Goal: Task Accomplishment & Management: Use online tool/utility

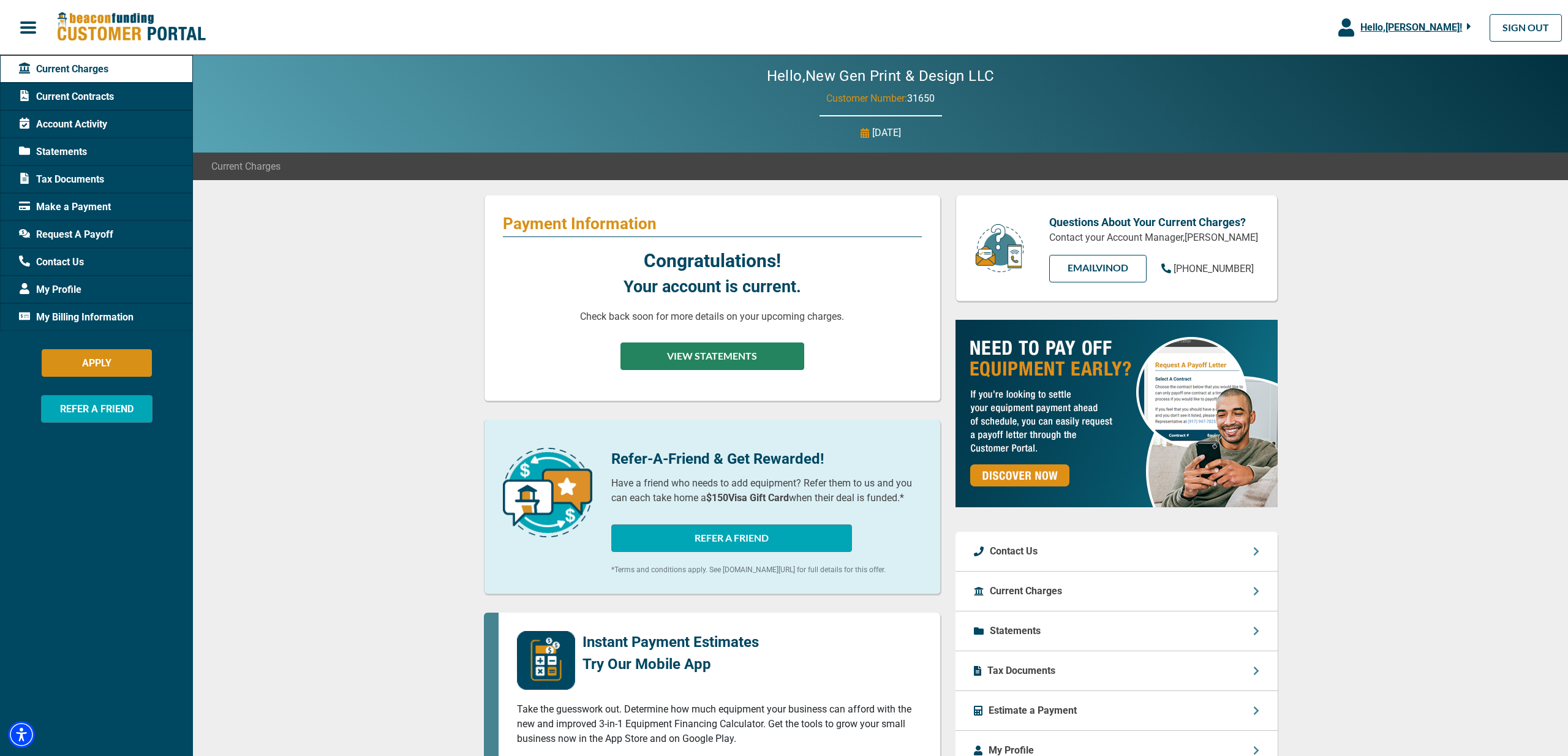
click at [697, 360] on button "VIEW STATEMENTS" at bounding box center [713, 356] width 184 height 27
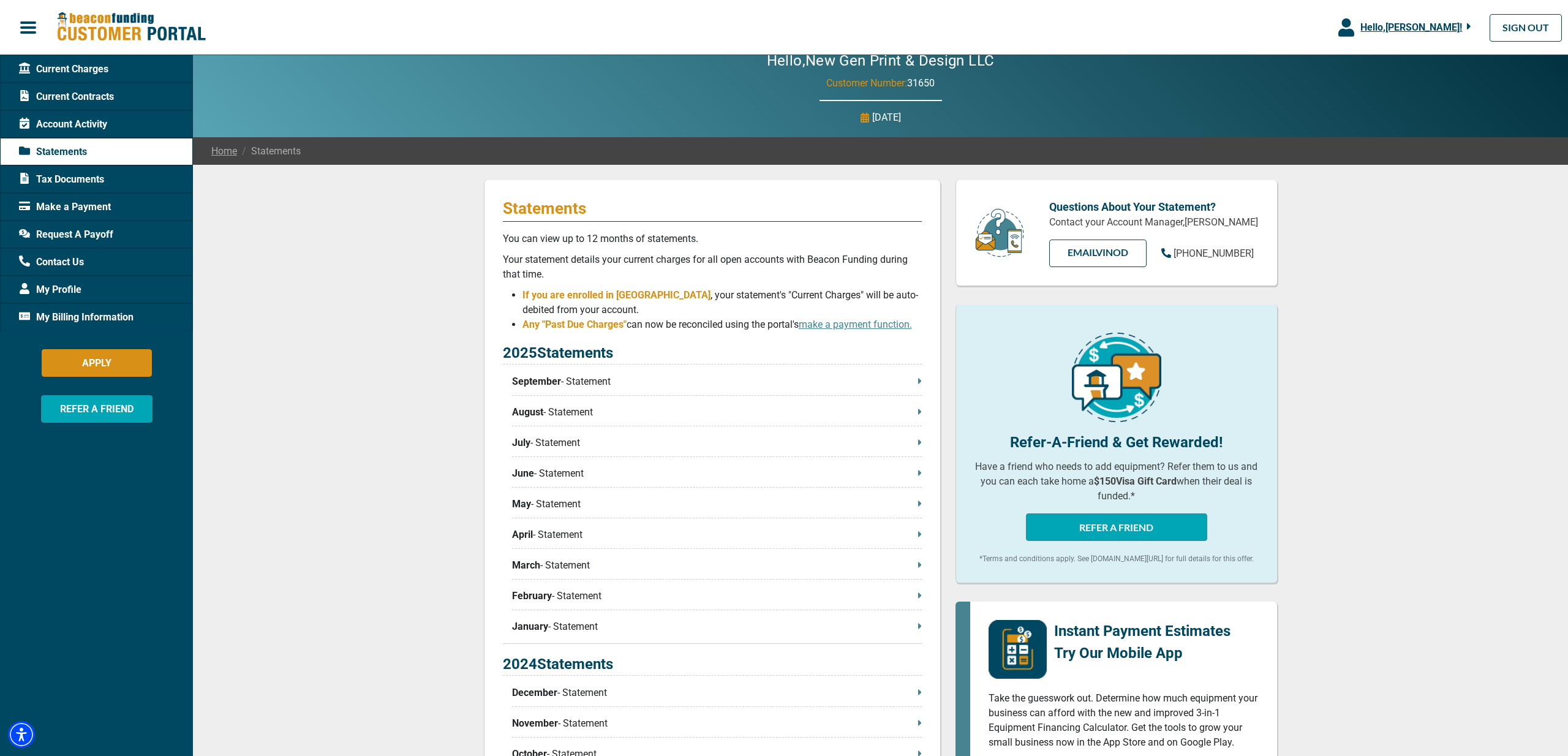
scroll to position [93, 0]
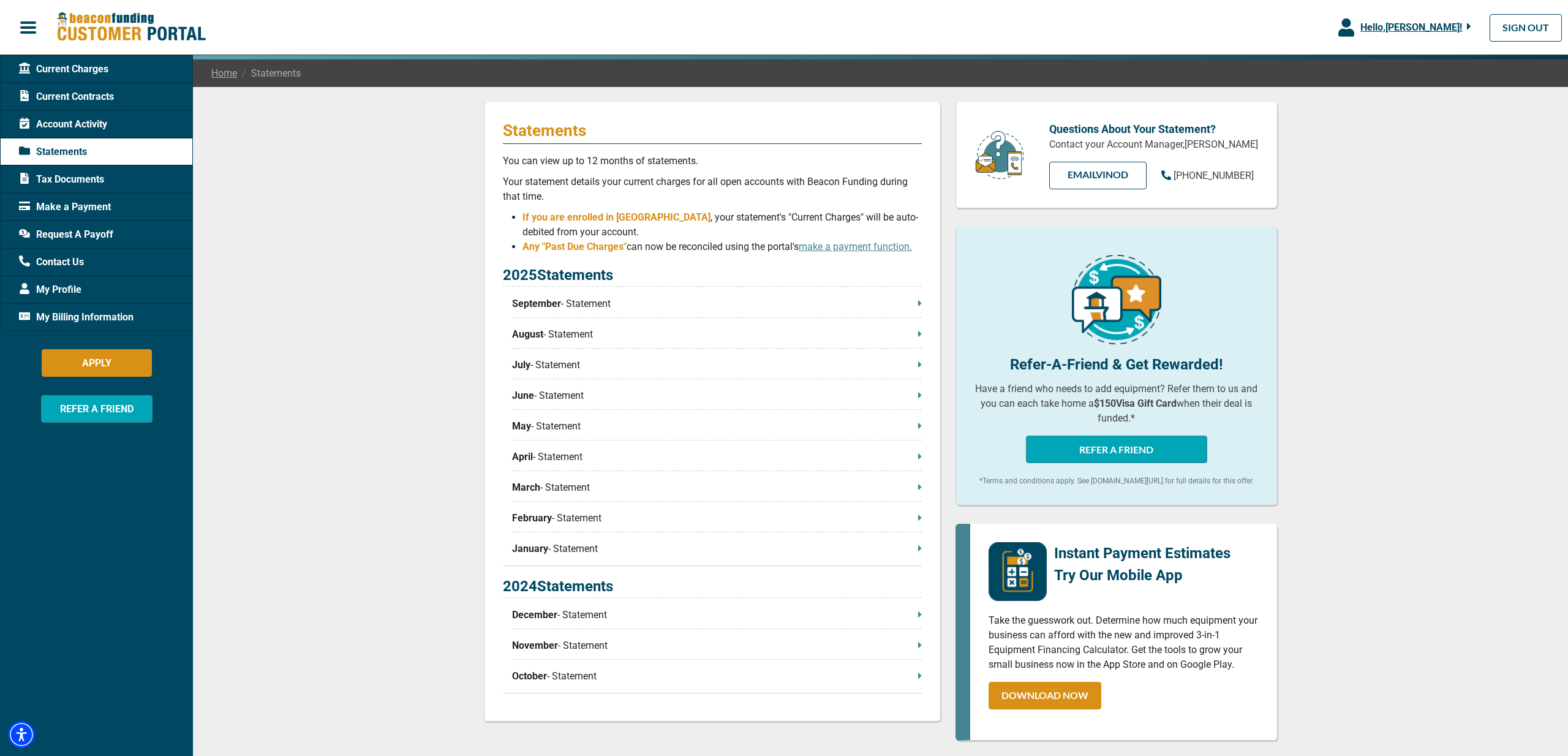
click at [94, 127] on span "Account Activity" at bounding box center [63, 124] width 88 height 15
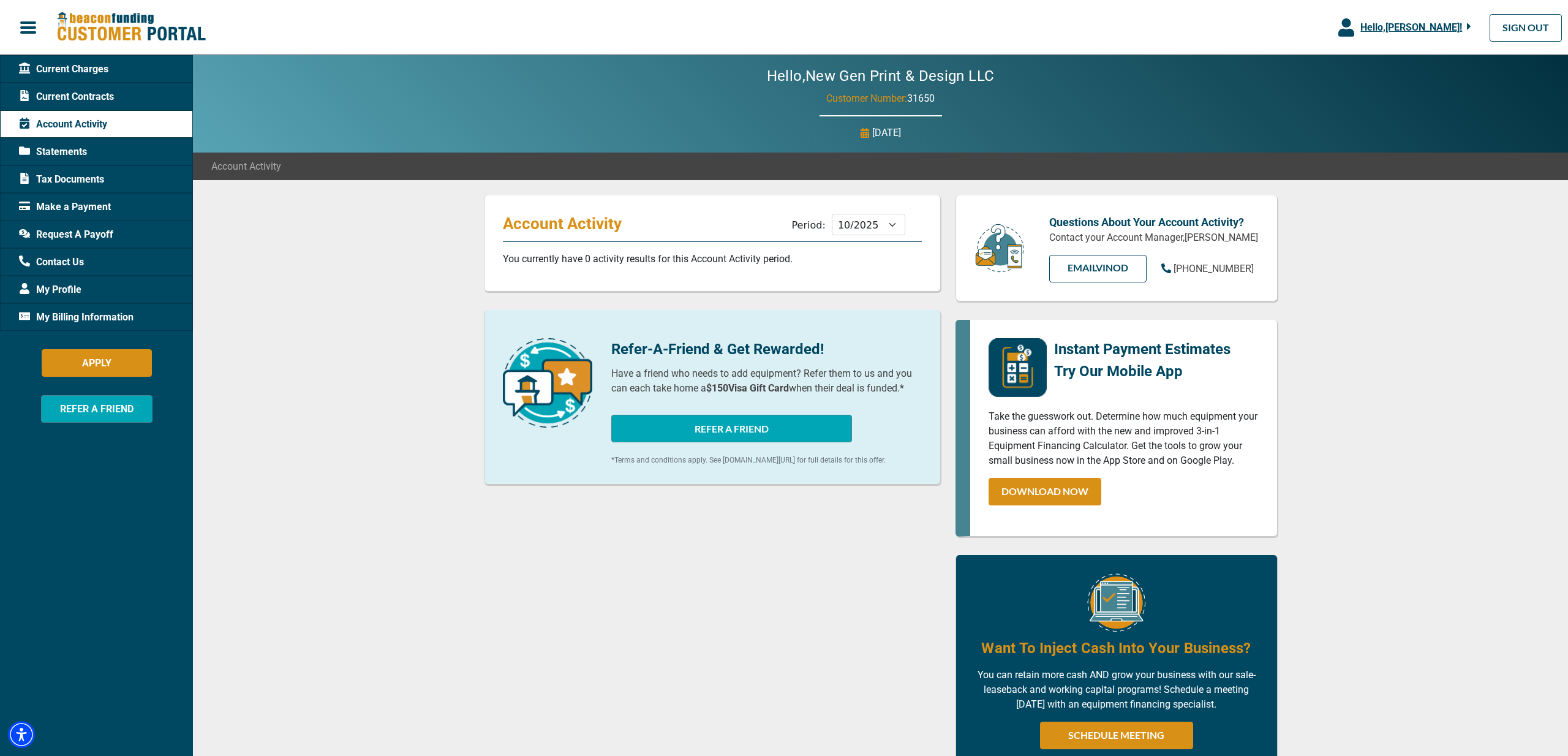
click at [71, 184] on span "Tax Documents" at bounding box center [62, 179] width 85 height 15
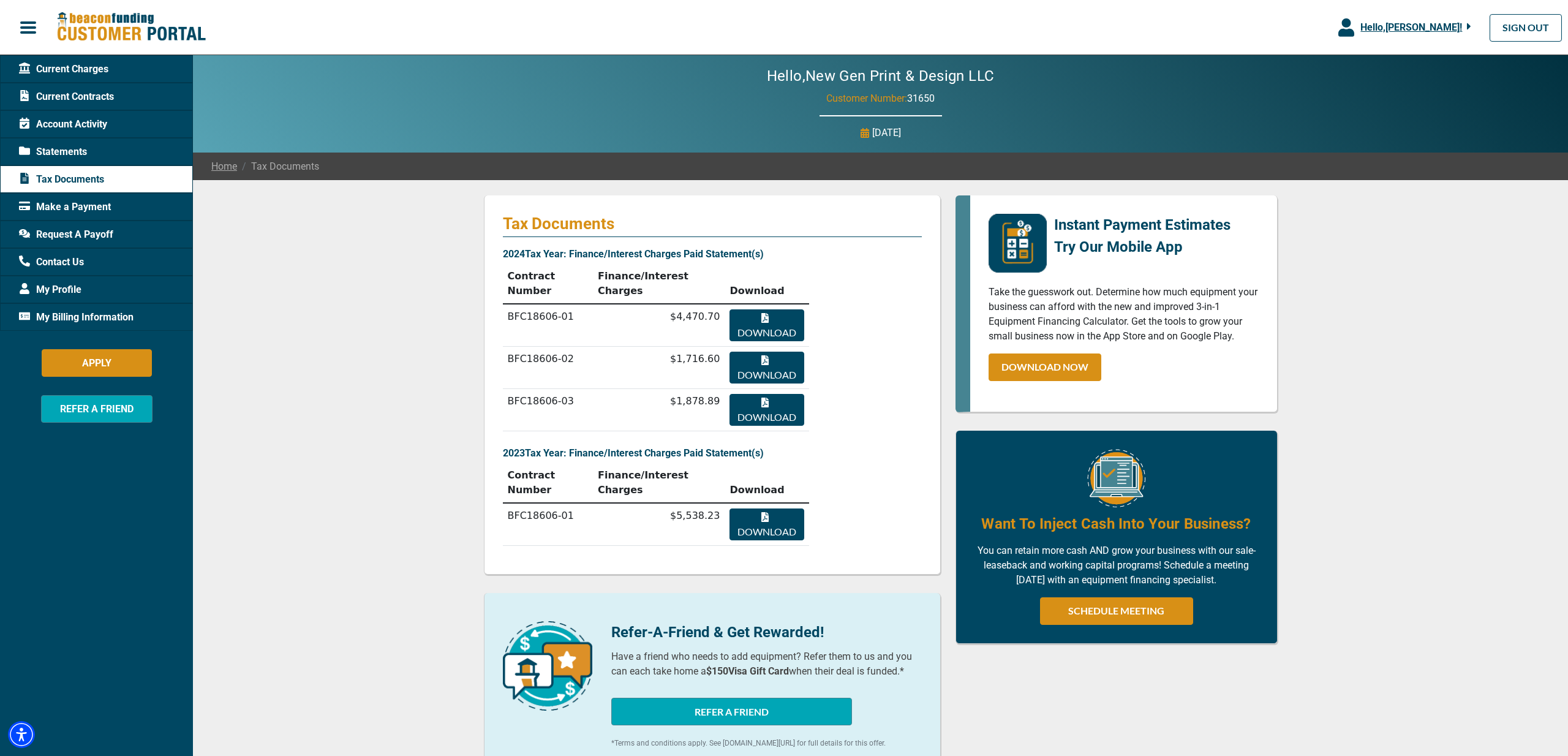
click at [71, 96] on span "Current Contracts" at bounding box center [67, 97] width 95 height 15
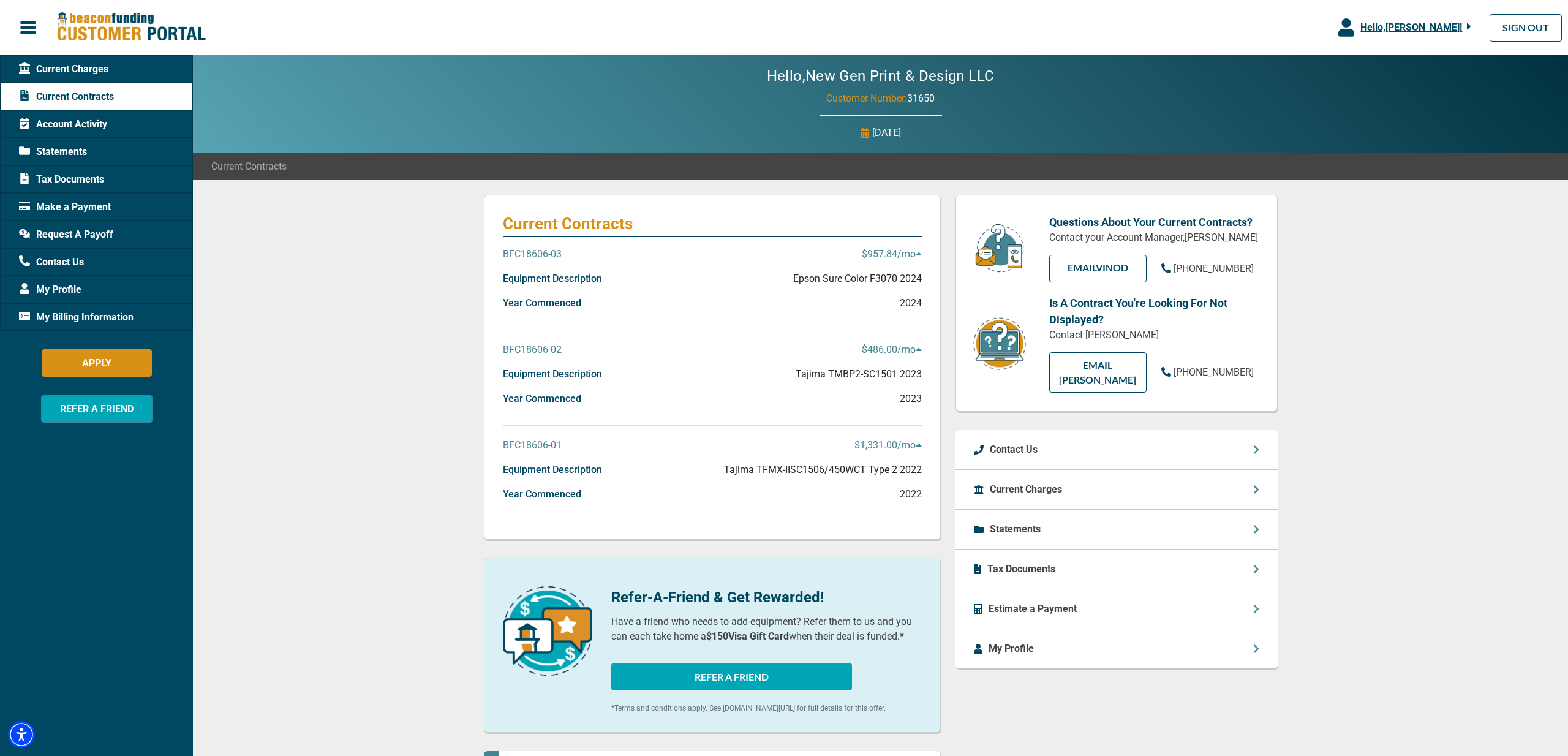
click at [534, 445] on p "BFC18606-01" at bounding box center [532, 445] width 59 height 15
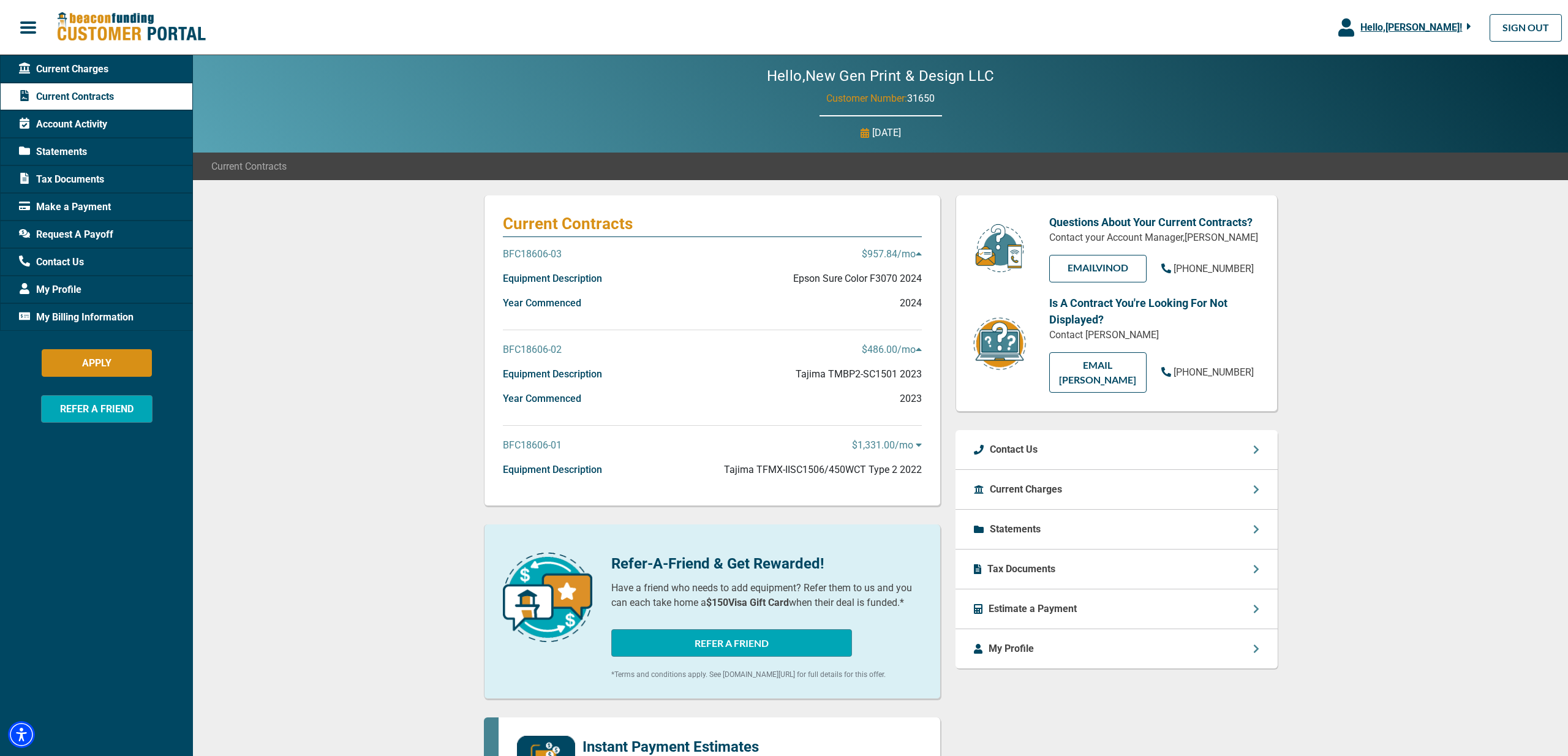
click at [534, 445] on p "BFC18606-01" at bounding box center [532, 445] width 59 height 15
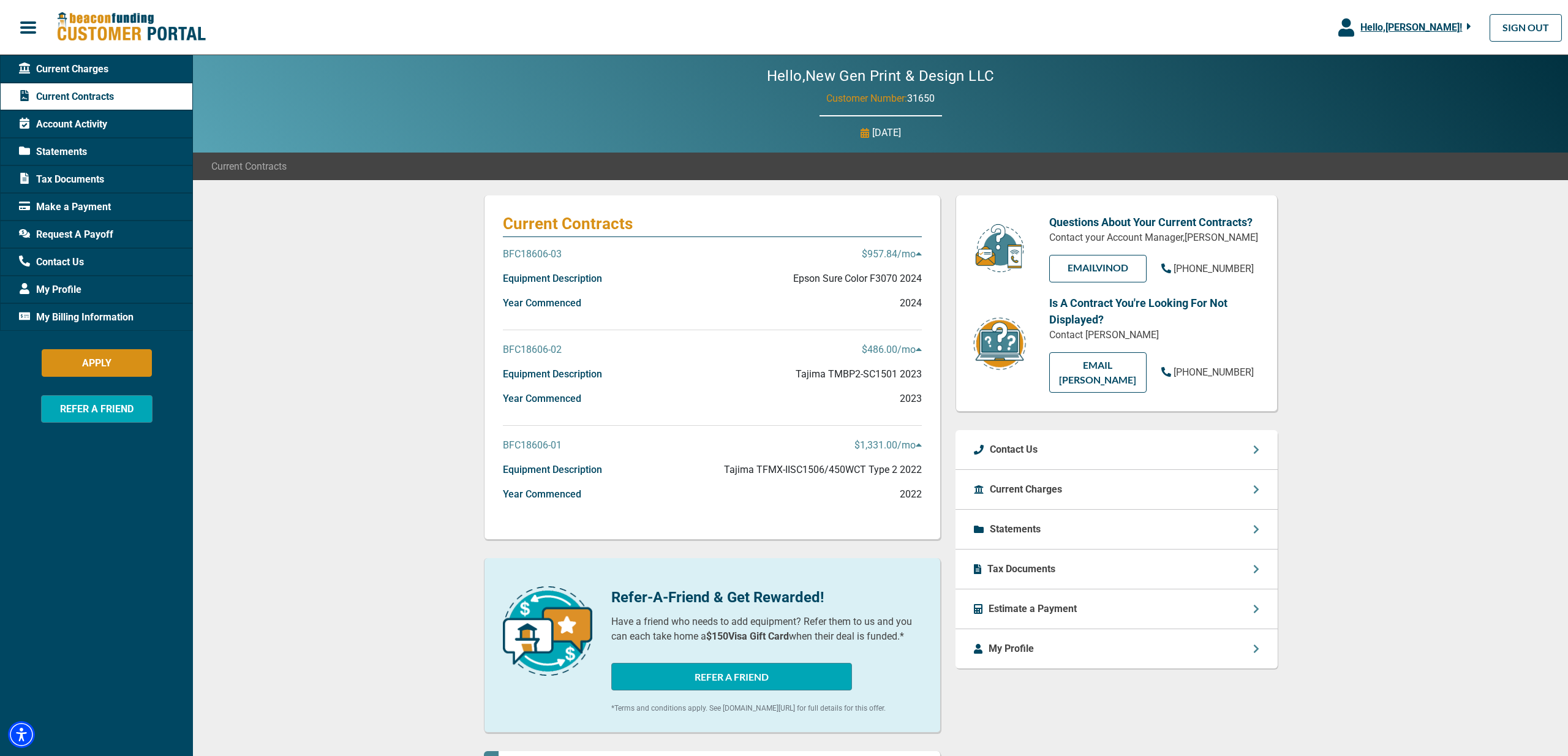
click at [106, 319] on span "My Billing Information" at bounding box center [76, 317] width 114 height 15
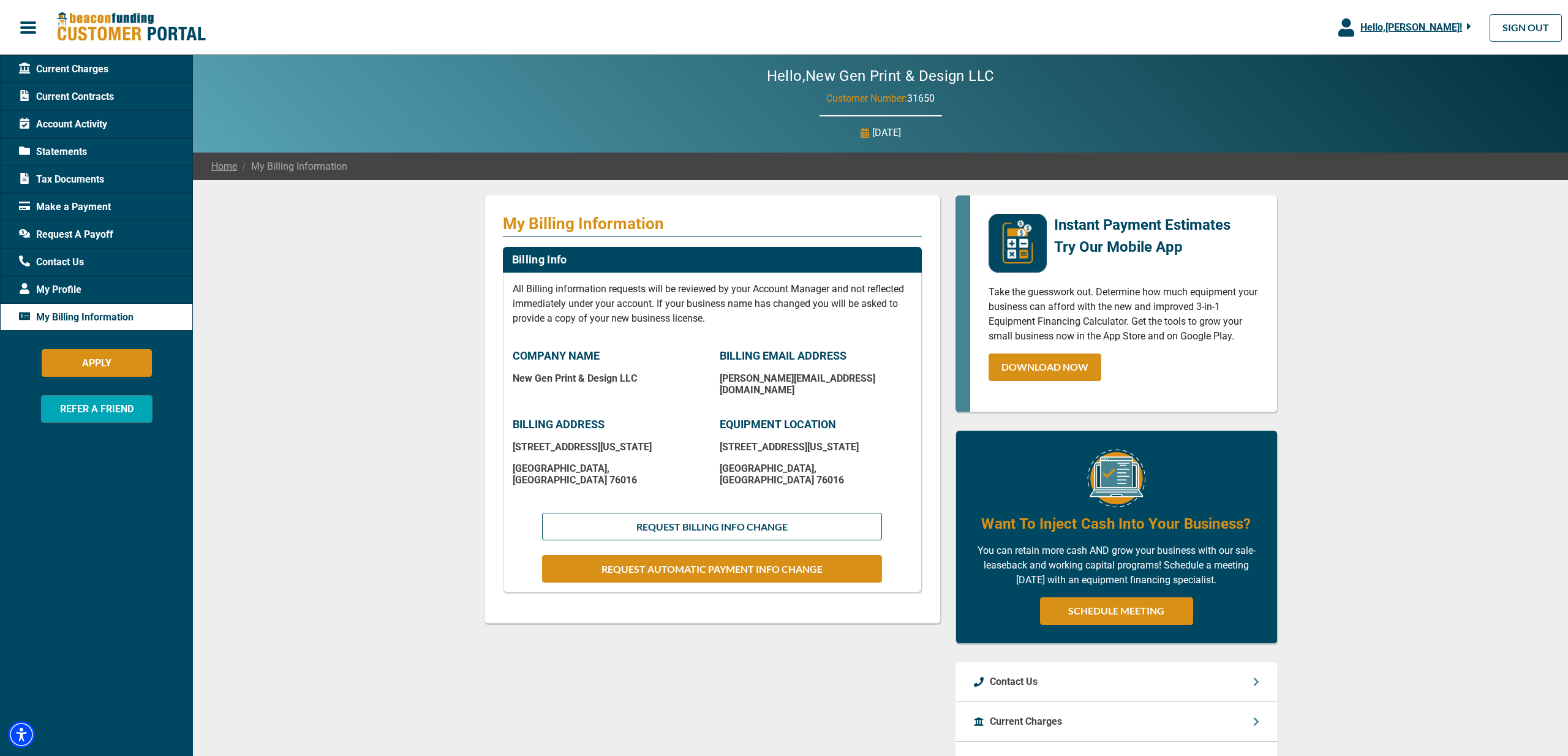
click at [74, 299] on div "My Profile" at bounding box center [96, 289] width 193 height 27
click at [65, 293] on span "My Profile" at bounding box center [50, 289] width 62 height 15
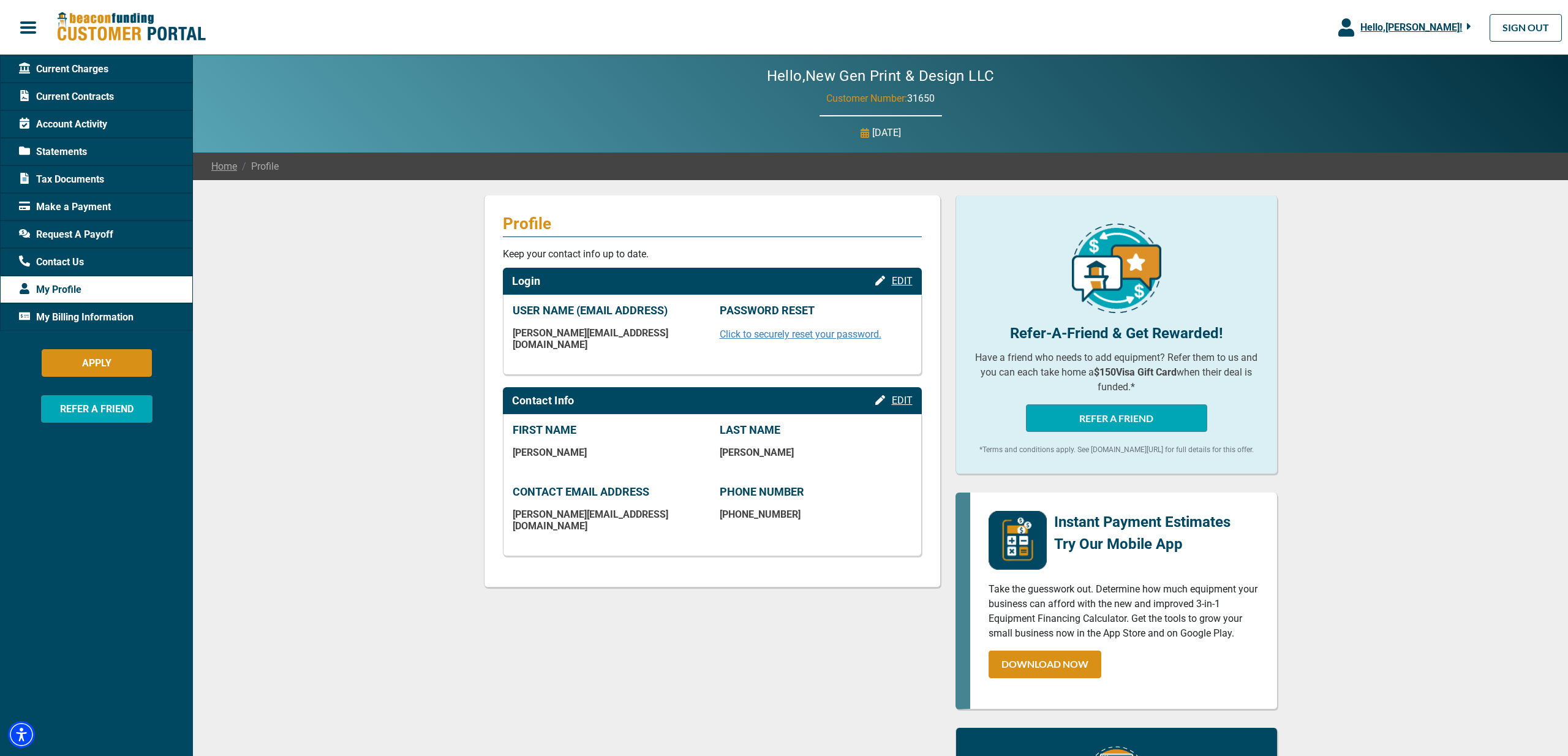
click at [50, 260] on span "Contact Us" at bounding box center [51, 262] width 65 height 15
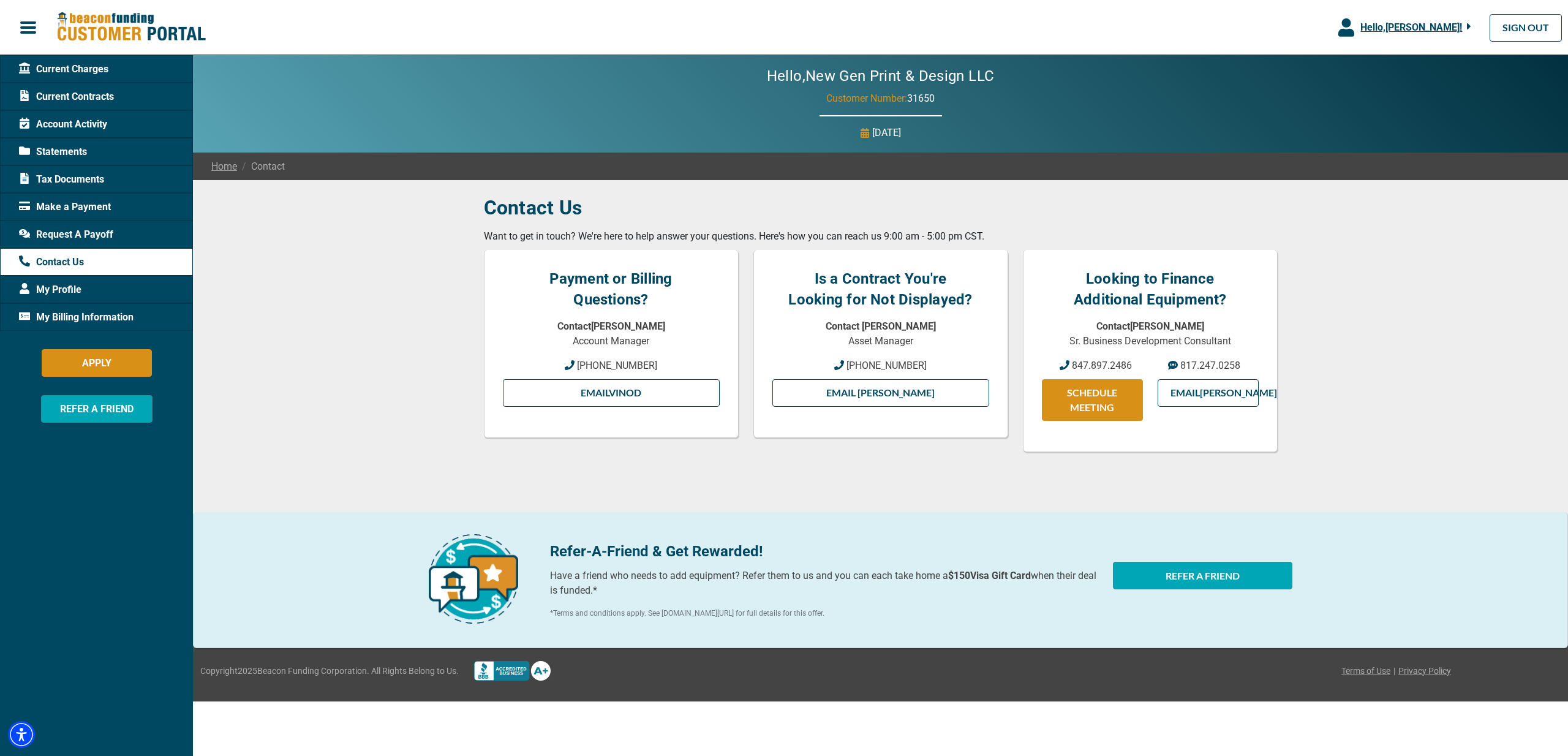
click at [56, 231] on span "Request A Payoff" at bounding box center [66, 234] width 95 height 15
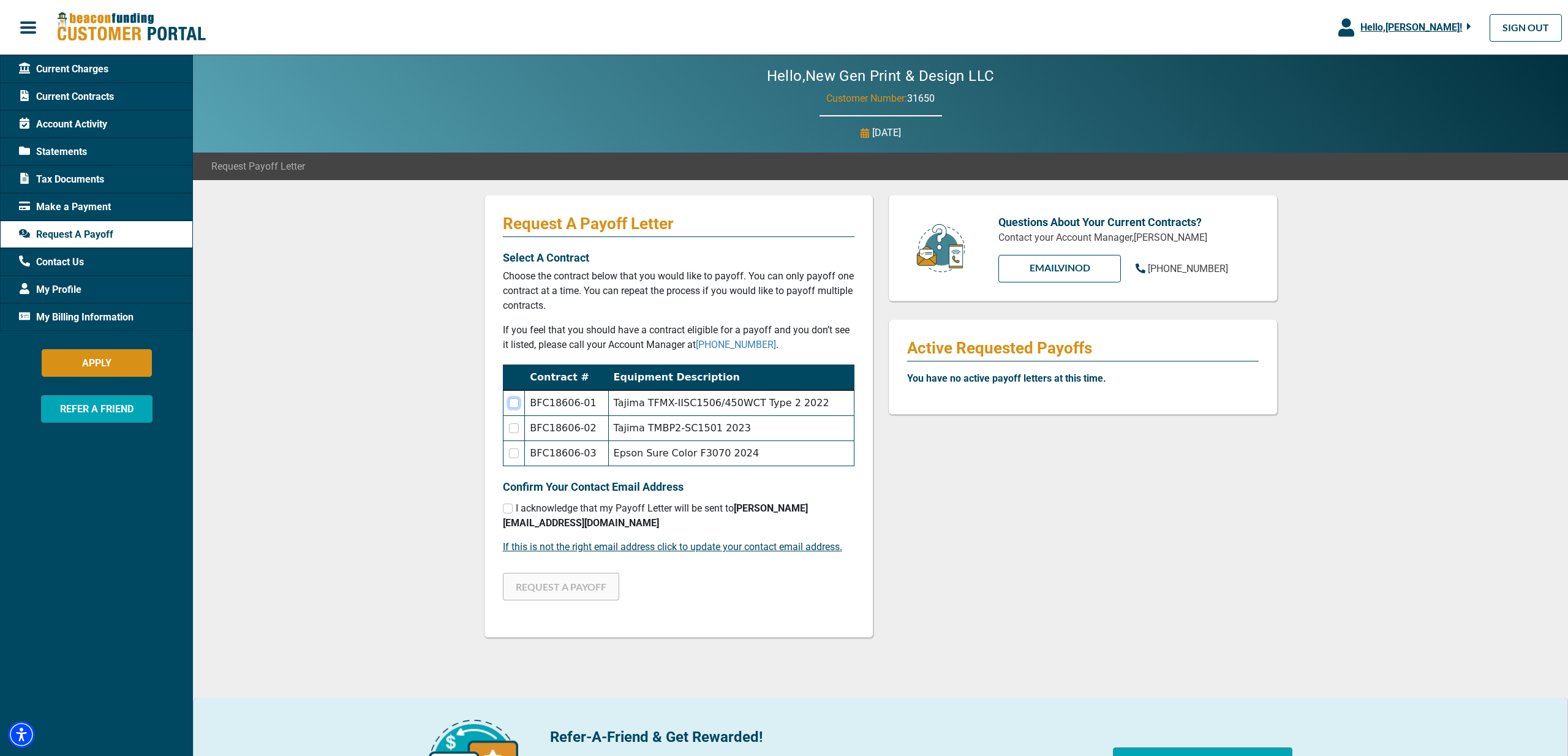
click at [514, 402] on input "checkbox" at bounding box center [514, 403] width 10 height 10
checkbox input "true"
click at [516, 427] on input "checkbox" at bounding box center [514, 428] width 10 height 10
checkbox input "true"
checkbox input "false"
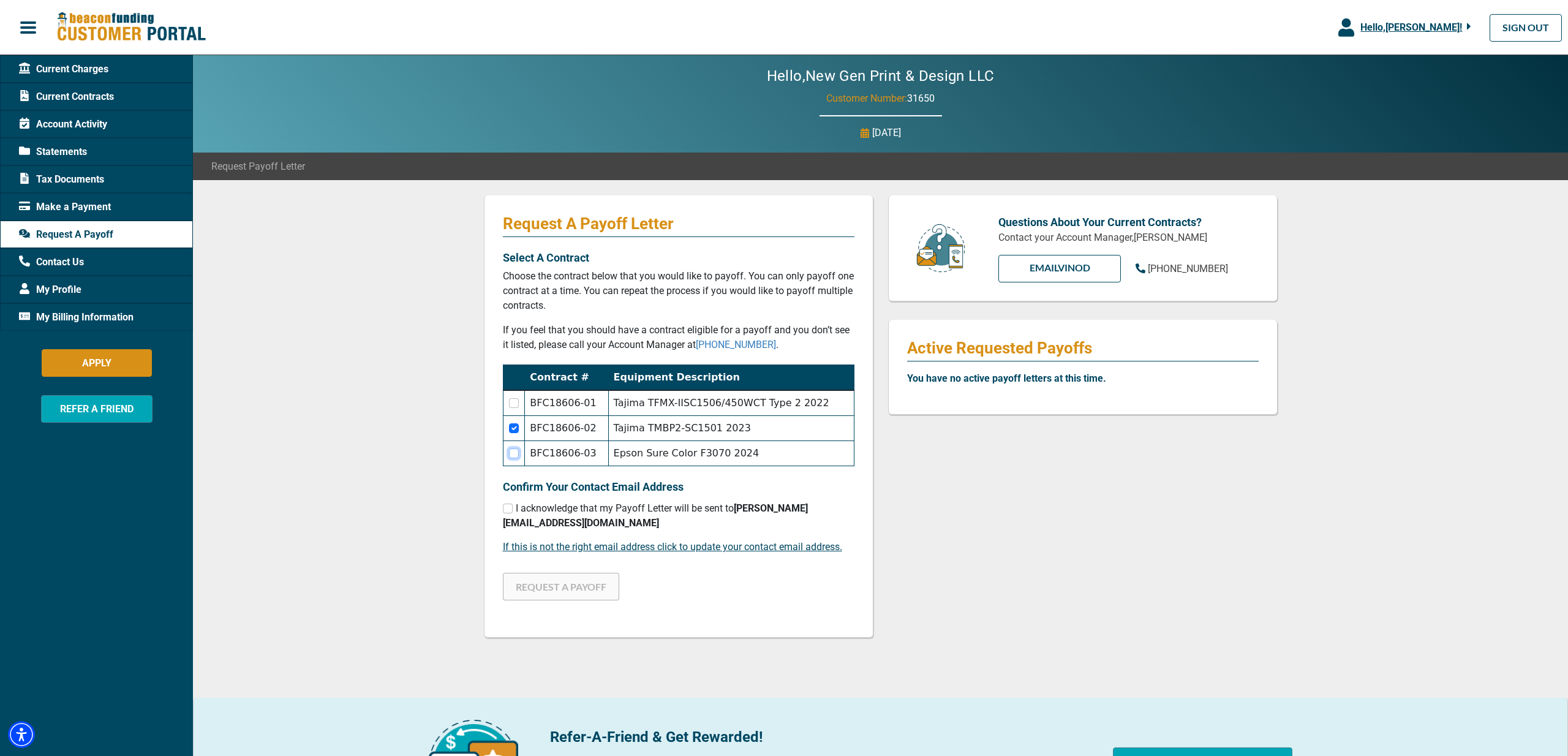
click at [513, 455] on input "checkbox" at bounding box center [514, 453] width 10 height 10
checkbox input "true"
click at [517, 429] on input "checkbox" at bounding box center [514, 428] width 10 height 10
checkbox input "true"
checkbox input "false"
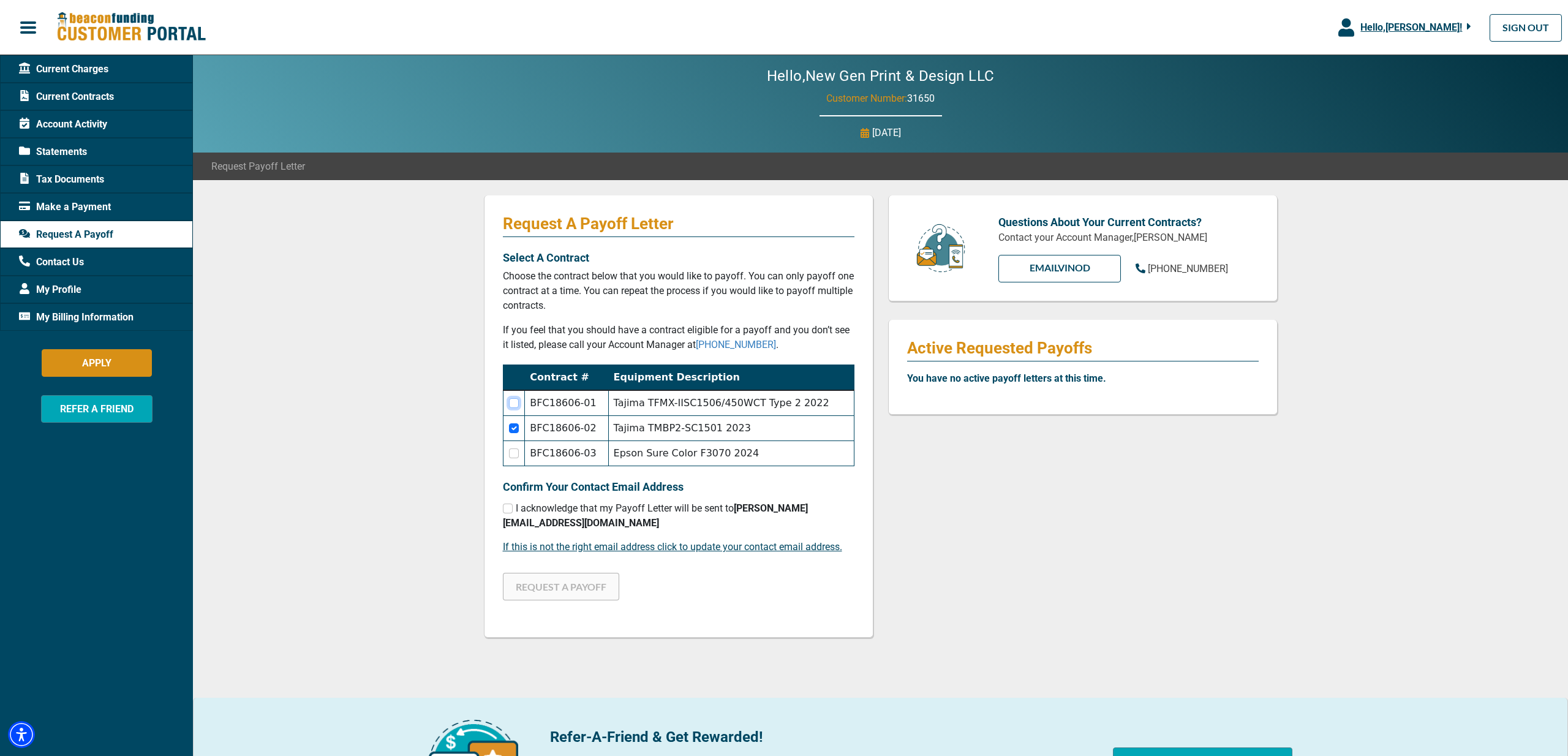
click at [513, 403] on input "checkbox" at bounding box center [514, 403] width 10 height 10
checkbox input "true"
checkbox input "false"
click at [507, 509] on input "checkbox" at bounding box center [508, 509] width 10 height 10
checkbox input "true"
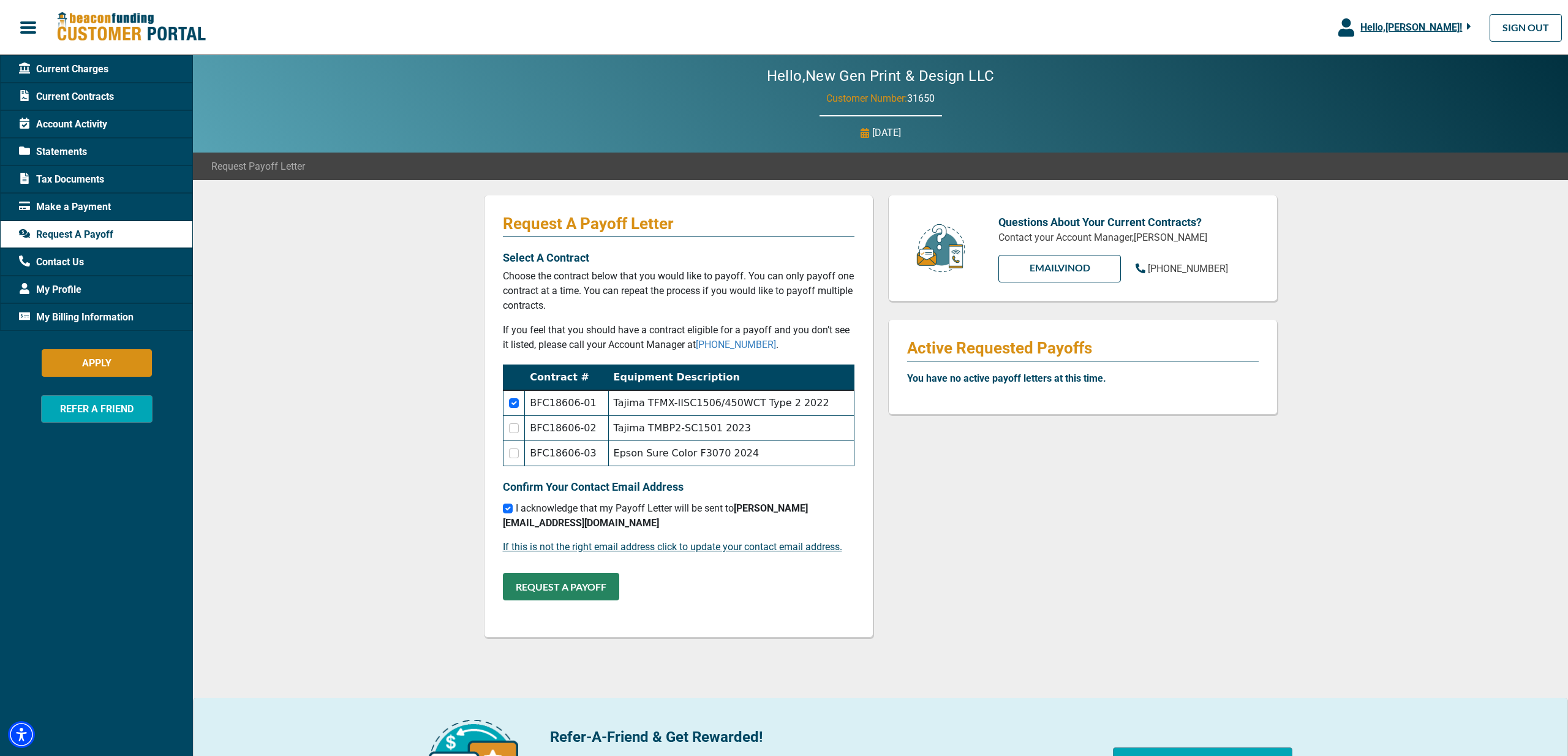
click at [590, 578] on button "REQUEST A PAYOFF" at bounding box center [561, 586] width 116 height 27
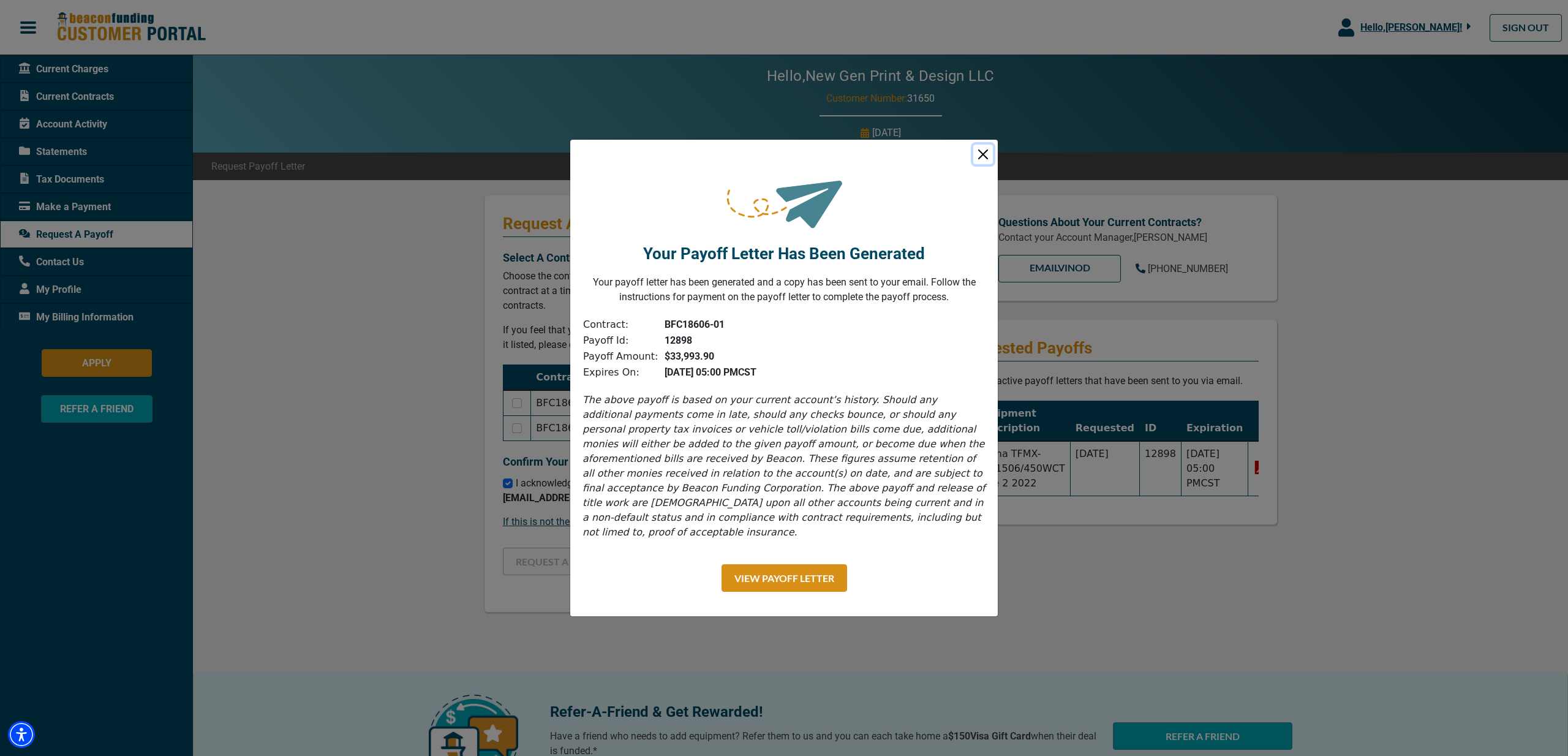
click at [982, 162] on button "Close" at bounding box center [983, 154] width 20 height 20
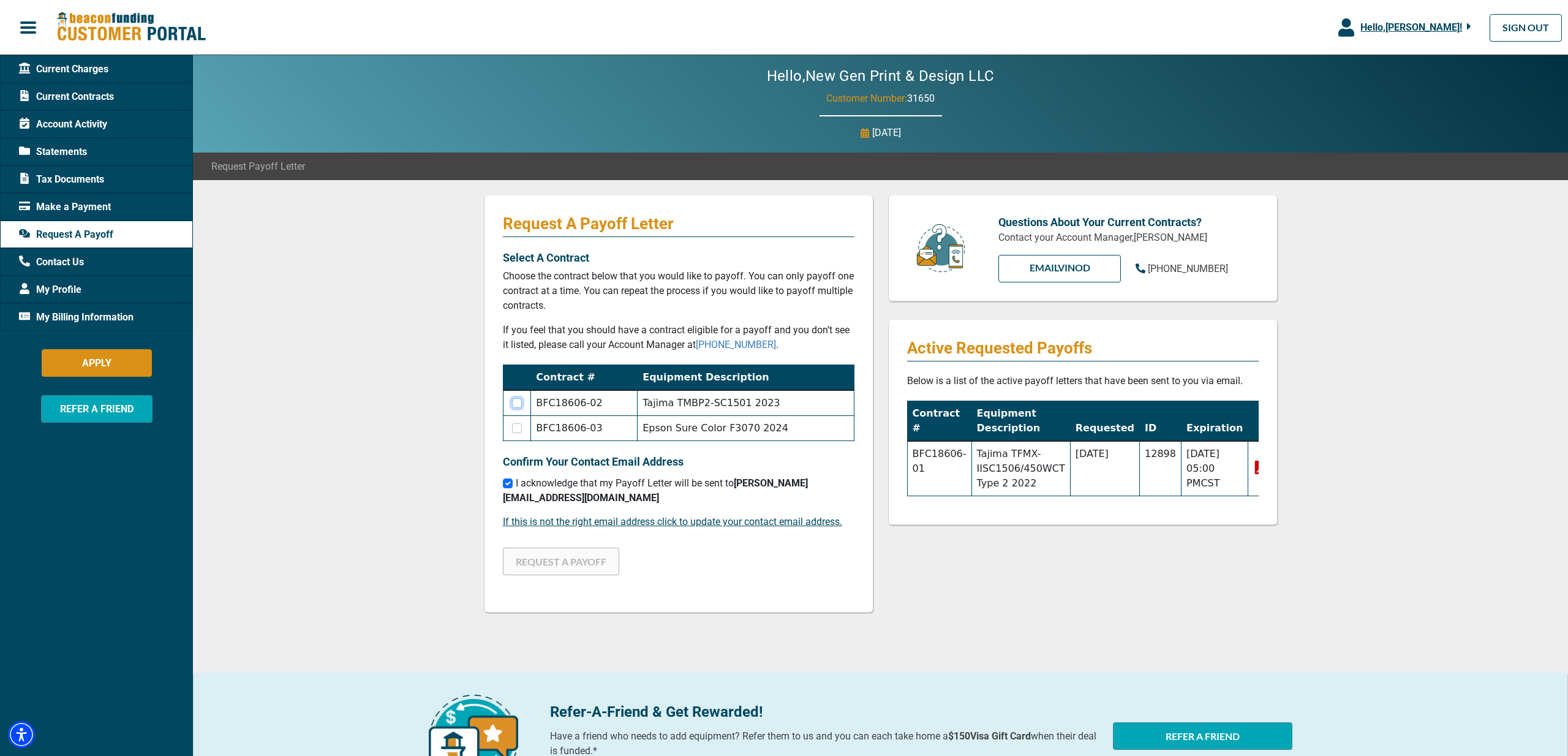
click at [518, 400] on input "checkbox" at bounding box center [517, 403] width 10 height 10
click at [575, 552] on button "REQUEST A PAYOFF" at bounding box center [561, 561] width 116 height 27
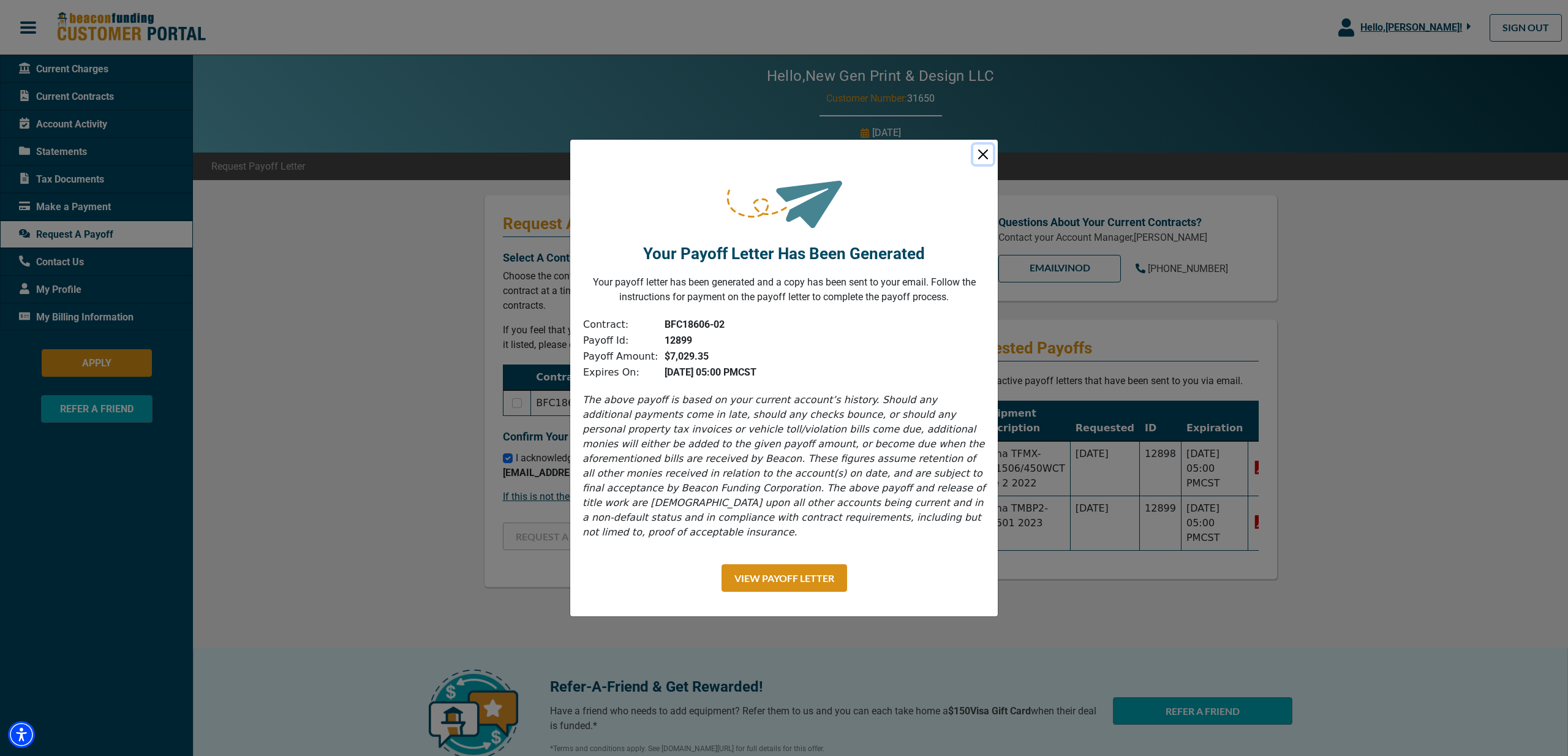
click at [980, 159] on button "Close" at bounding box center [983, 154] width 20 height 20
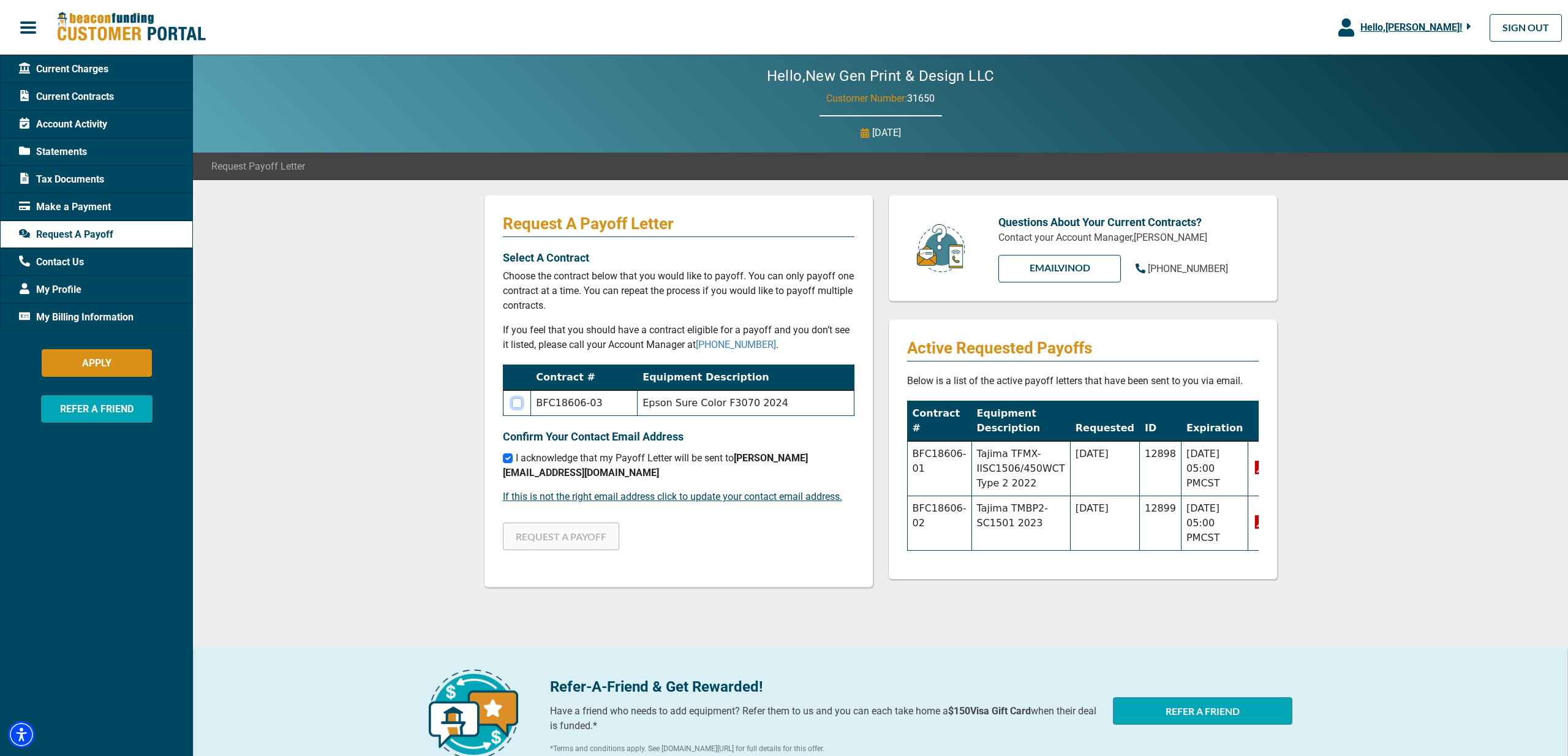
click at [520, 402] on input "checkbox" at bounding box center [517, 403] width 10 height 10
checkbox input "true"
click at [551, 525] on button "REQUEST A PAYOFF" at bounding box center [561, 536] width 116 height 27
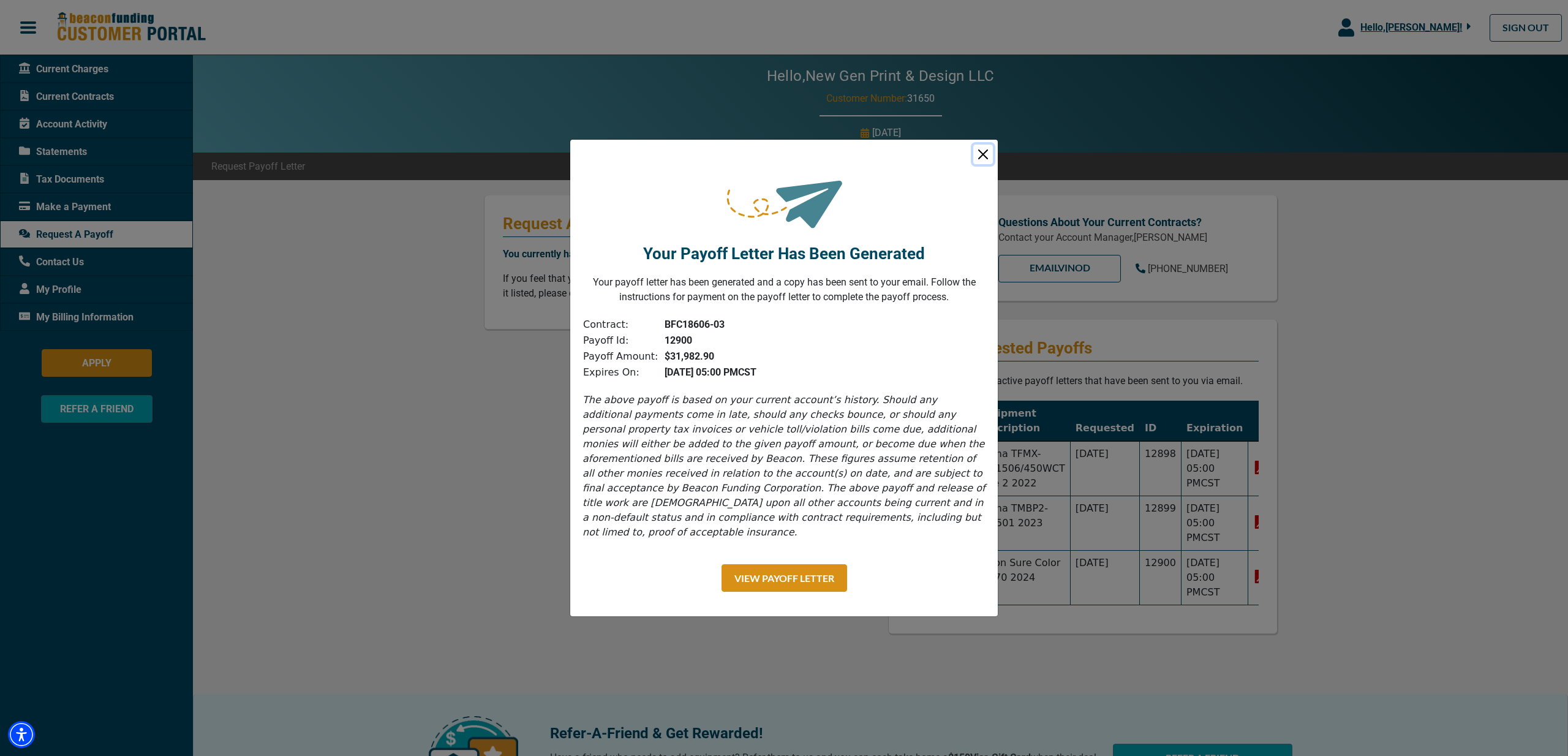
click at [982, 163] on button "Close" at bounding box center [983, 154] width 20 height 20
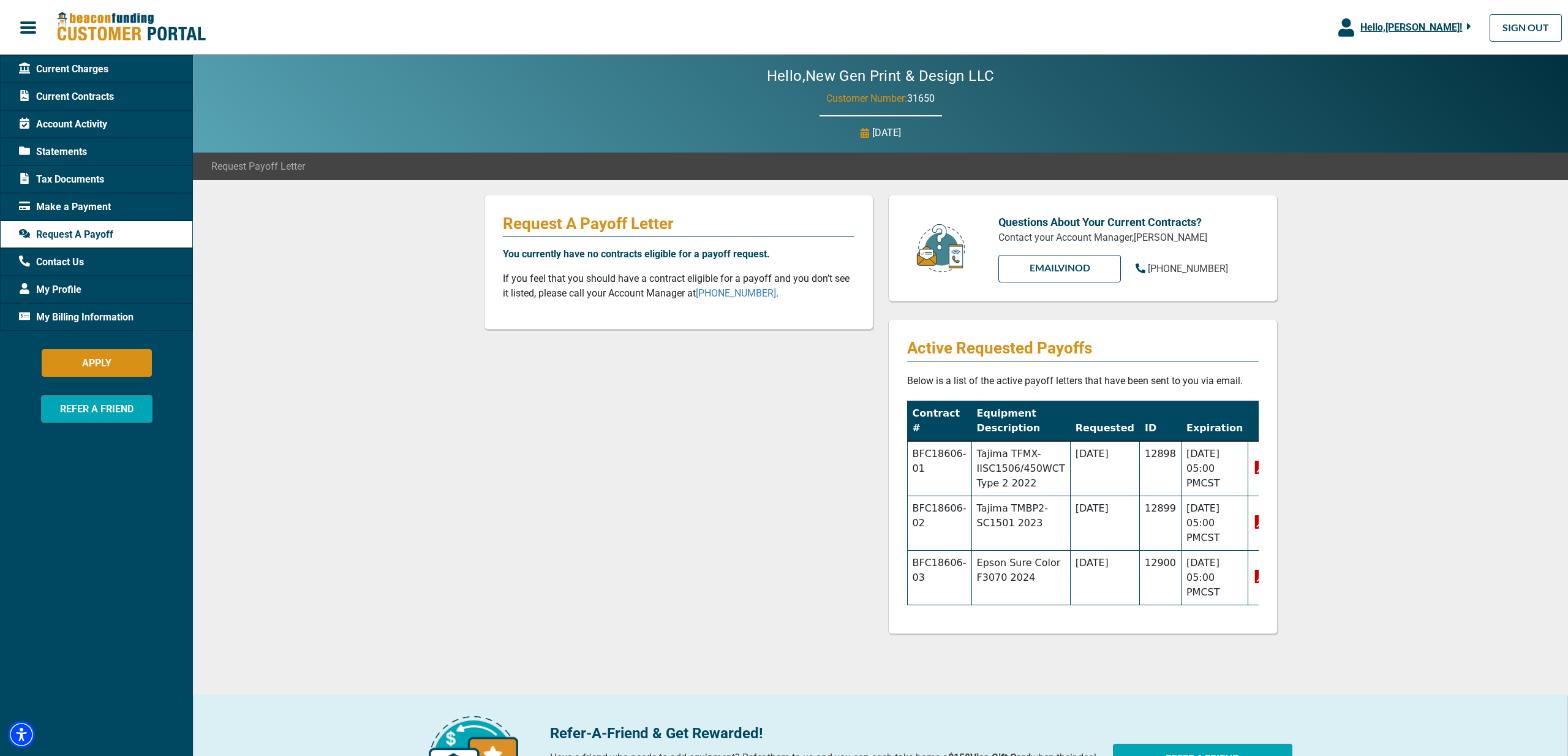
click at [90, 98] on span "Current Contracts" at bounding box center [67, 97] width 95 height 15
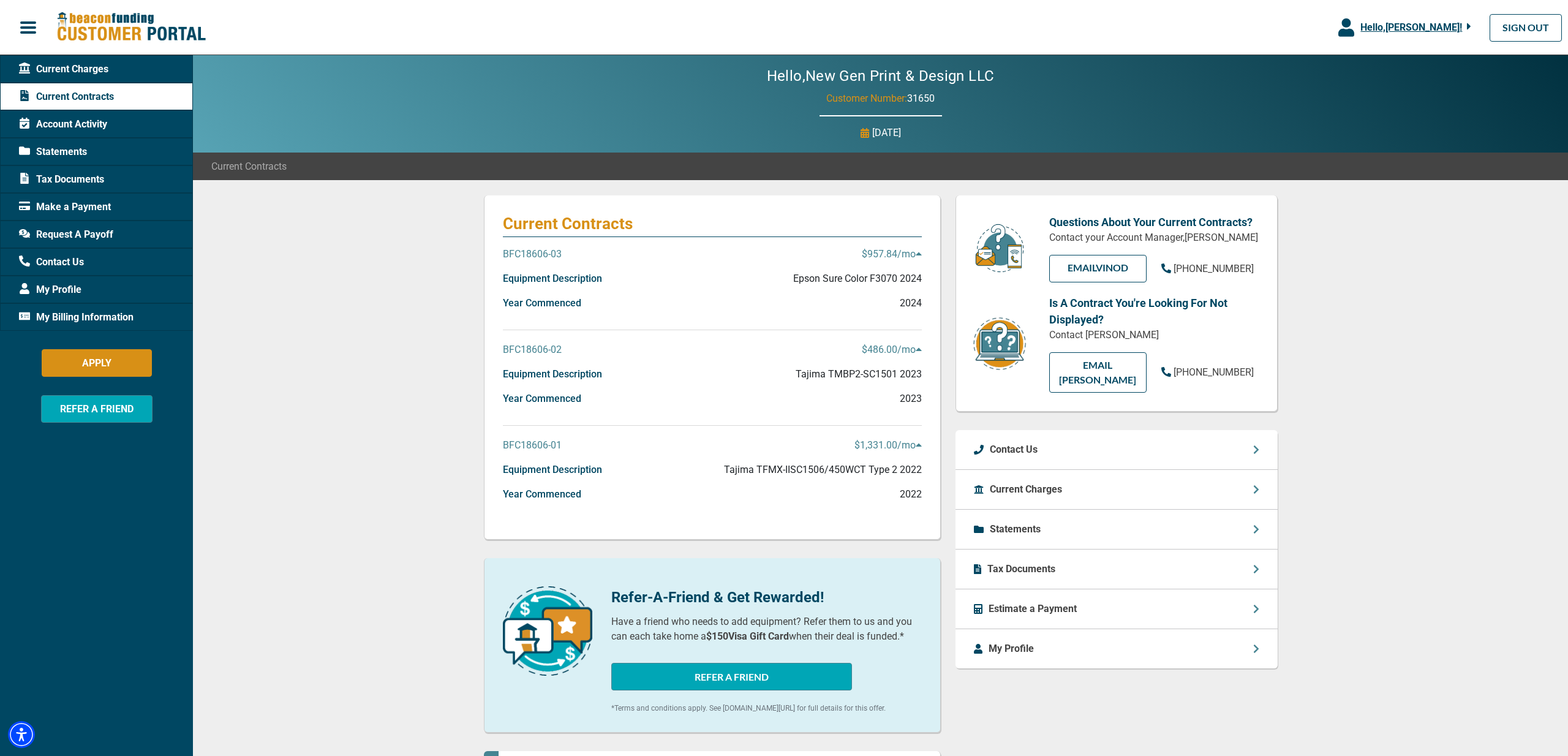
click at [85, 233] on span "Request A Payoff" at bounding box center [66, 234] width 95 height 15
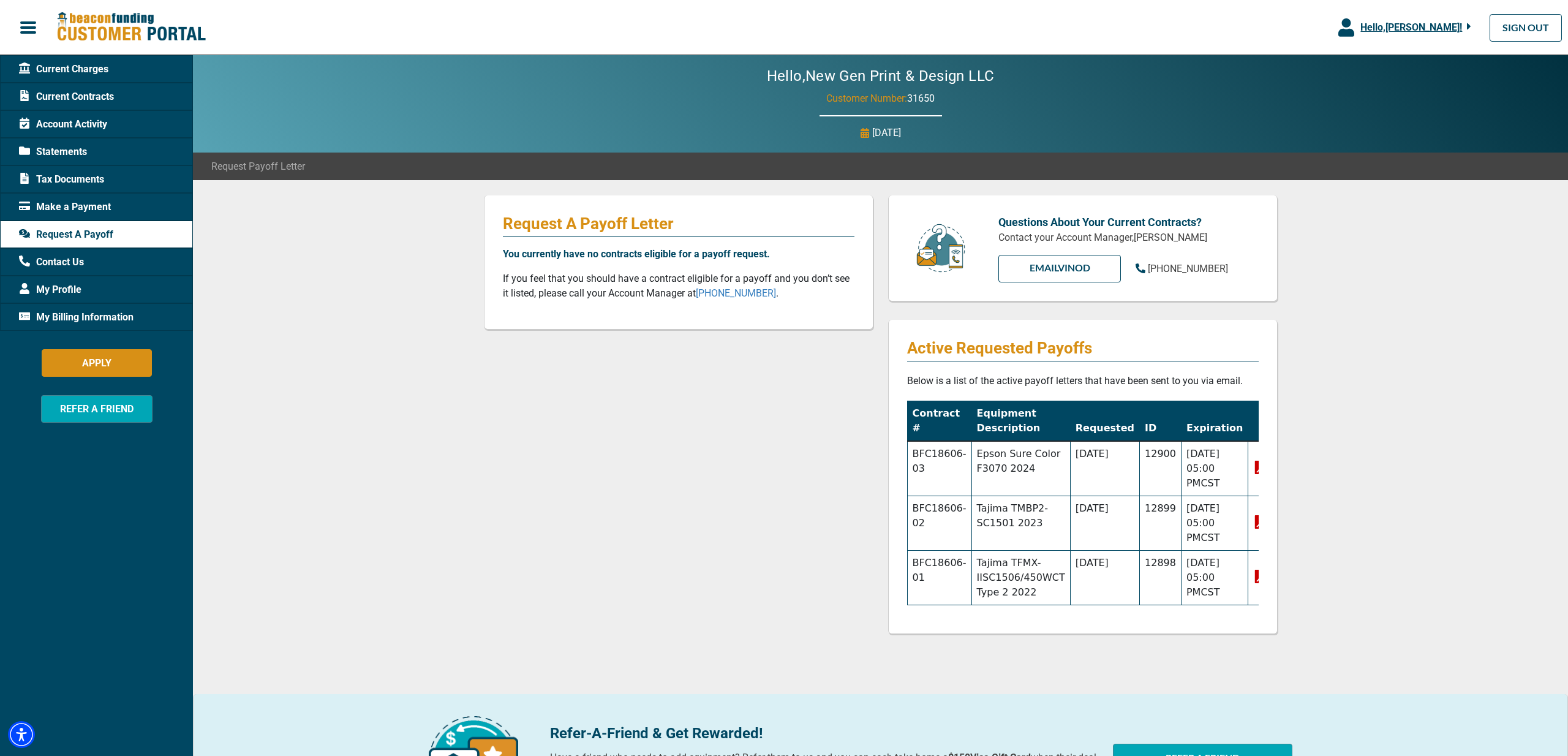
click at [1255, 575] on icon at bounding box center [1260, 576] width 11 height 13
